Goal: Connect with others: Connect with others

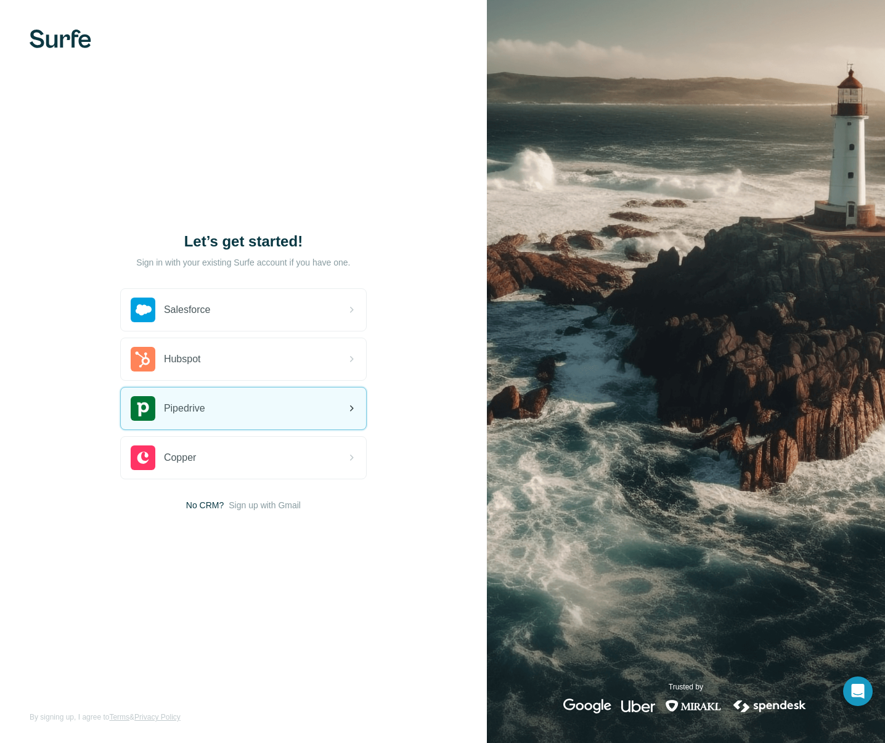
click at [217, 399] on div "Pipedrive" at bounding box center [243, 409] width 245 height 42
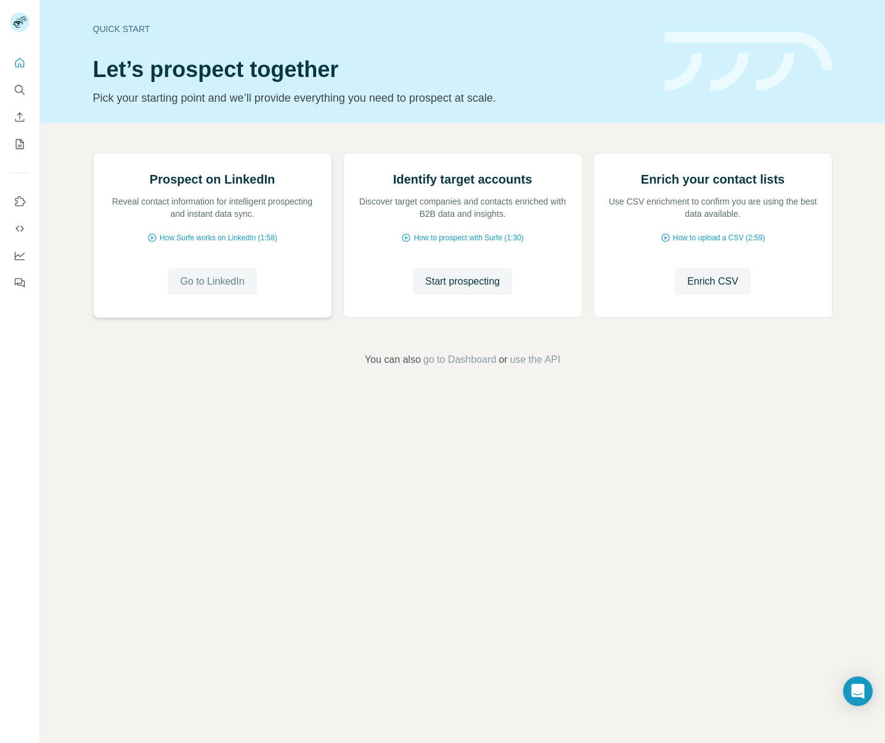
click at [235, 289] on span "Go to LinkedIn" at bounding box center [212, 281] width 64 height 15
